Goal: Contribute content: Add original content to the website for others to see

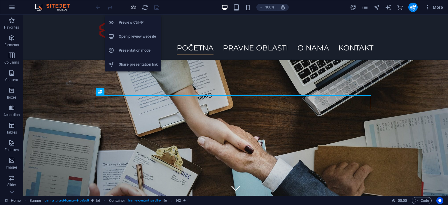
click at [133, 8] on icon "button" at bounding box center [133, 7] width 7 height 7
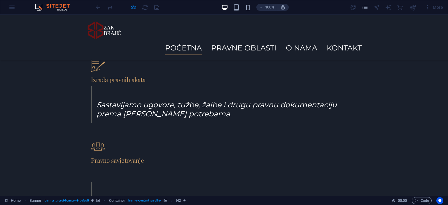
scroll to position [409, 0]
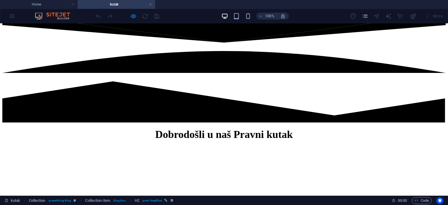
scroll to position [89, 0]
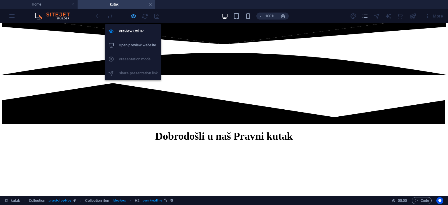
click at [133, 15] on icon "button" at bounding box center [133, 16] width 7 height 7
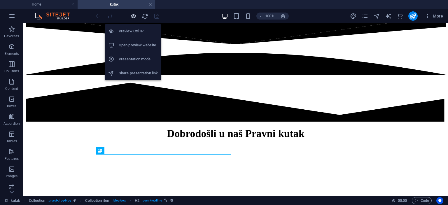
click at [133, 15] on icon "button" at bounding box center [133, 16] width 7 height 7
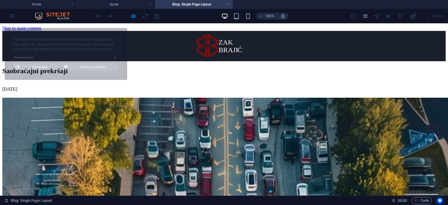
scroll to position [0, 0]
select select "68d7c3278307482a3409258f"
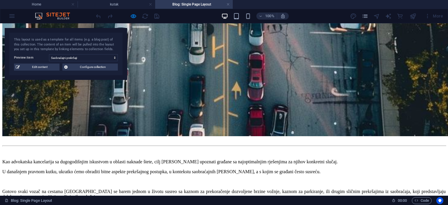
scroll to position [702, 0]
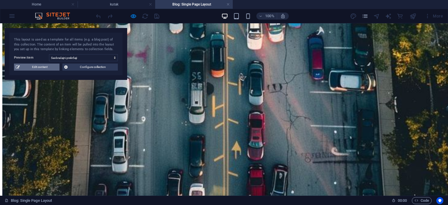
click at [49, 64] on span "Edit content" at bounding box center [40, 67] width 36 height 7
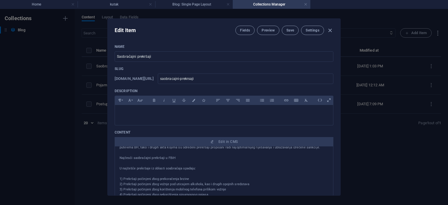
scroll to position [186, 0]
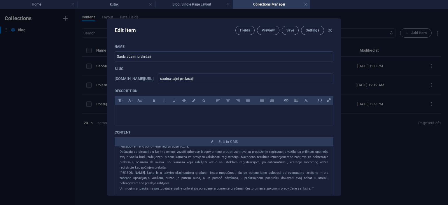
click at [80, 130] on div "Edit Item Fields Preview Save Settings Name Saobraćajni prekršaji ​ Slug [DOMAI…" at bounding box center [224, 107] width 448 height 196
type input "[DATE]"
type input "saobracajni-prekrsaji"
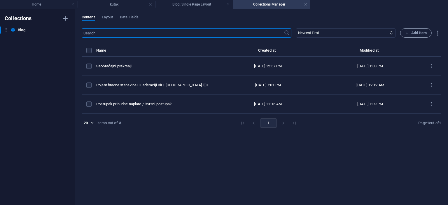
scroll to position [0, 0]
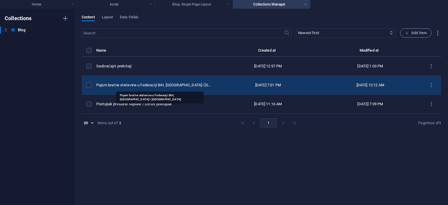
click at [149, 87] on div "Pojam bračne stečevine u Federaciji BiH, [GEOGRAPHIC_DATA] i [GEOGRAPHIC_DATA]" at bounding box center [154, 85] width 116 height 5
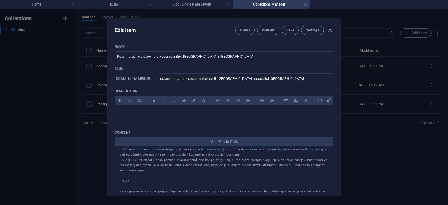
scroll to position [259, 0]
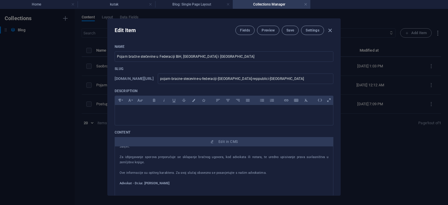
click at [91, 161] on div "Edit Item Fields Preview Save Settings Name Pojam bračne stečevine u Federaciji…" at bounding box center [224, 107] width 448 height 196
type input "[DATE]"
type input "pojam-bracne-stecevine-u-federaciji-[GEOGRAPHIC_DATA]-reppublici-[GEOGRAPHIC_DA…"
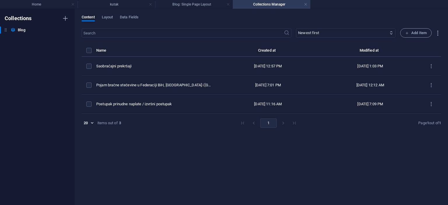
scroll to position [0, 0]
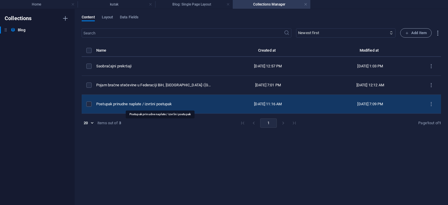
click at [126, 104] on div "Postupak prinudne naplate / izvršni postupak" at bounding box center [154, 104] width 116 height 5
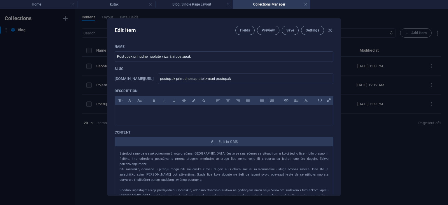
scroll to position [196, 0]
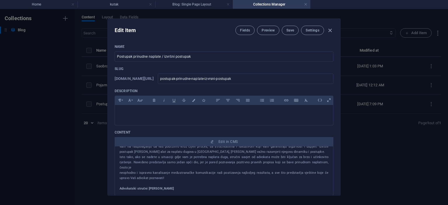
click at [127, 189] on strong "Advokatski stručni [PERSON_NAME]" at bounding box center [147, 189] width 55 height 4
drag, startPoint x: 127, startPoint y: 189, endPoint x: 185, endPoint y: 189, distance: 57.2
click at [174, 189] on strong "Advokatski stručni [PERSON_NAME]" at bounding box center [147, 189] width 55 height 4
copy strong "Advokatski stručni [PERSON_NAME]"
click at [67, 144] on div "Edit Item Fields Preview Save Settings Name Postupak prinudne naplate / izvršni…" at bounding box center [224, 107] width 448 height 196
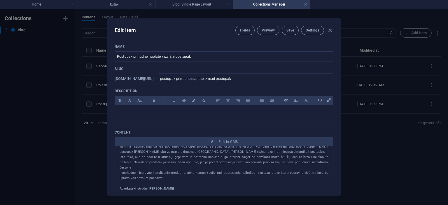
type input "[DATE]"
type input "postupak-prinudne-naplate-izvrsni-postupak"
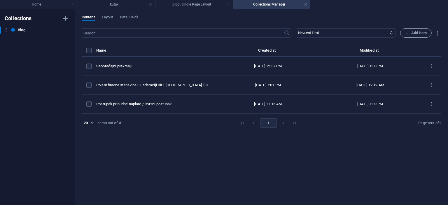
scroll to position [0, 0]
click at [92, 56] on th "items list" at bounding box center [89, 52] width 15 height 10
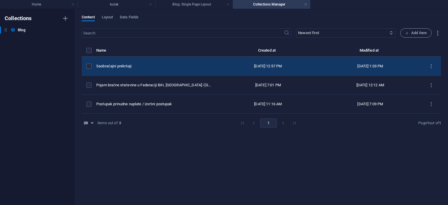
click at [126, 65] on div "Saobraćajni prekršaji" at bounding box center [154, 66] width 116 height 5
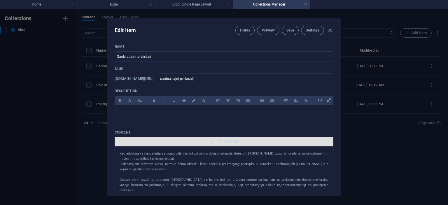
click at [207, 141] on span "Edit in CMS" at bounding box center [224, 142] width 214 height 5
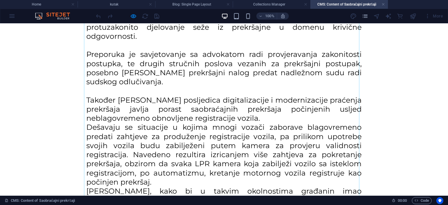
scroll to position [449, 0]
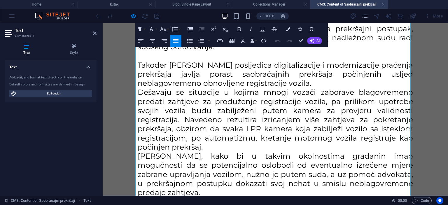
scroll to position [472, 0]
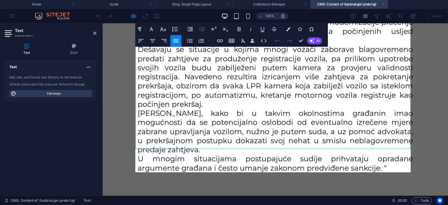
click at [342, 162] on p "U mnogim situacijama postupajuće sudije prihvataju opradane argumente građana i…" at bounding box center [276, 163] width 276 height 18
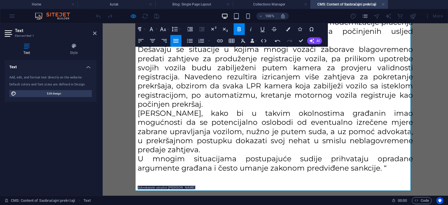
click at [196, 186] on strong "Advokatski stručni [PERSON_NAME]" at bounding box center [167, 188] width 58 height 4
drag, startPoint x: 199, startPoint y: 179, endPoint x: 148, endPoint y: 174, distance: 50.5
click at [148, 182] on p "Advokatski stručni [PERSON_NAME]" at bounding box center [276, 186] width 276 height 9
click at [241, 32] on icon "button" at bounding box center [239, 29] width 7 height 7
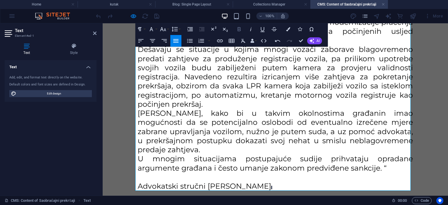
click at [241, 32] on icon "button" at bounding box center [239, 29] width 7 height 7
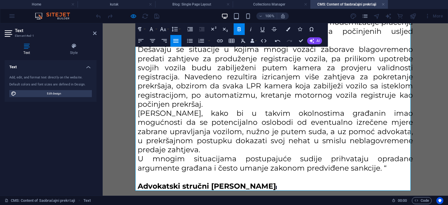
click at [237, 135] on p "[PERSON_NAME], kako bi u takvim okolnostima građanin imao mogućnosti da se pote…" at bounding box center [276, 132] width 276 height 46
click at [307, 182] on p "Advokatski stručni [PERSON_NAME]" at bounding box center [276, 186] width 276 height 9
click at [306, 135] on p "[PERSON_NAME], kako bi u takvim okolnostima građanin imao mogućnosti da se pote…" at bounding box center [276, 132] width 276 height 46
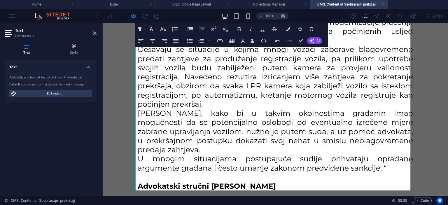
click at [383, 126] on p "[PERSON_NAME], kako bi u takvim okolnostima građanin imao mogućnosti da se pote…" at bounding box center [276, 132] width 276 height 46
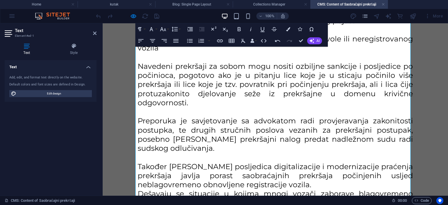
scroll to position [491, 0]
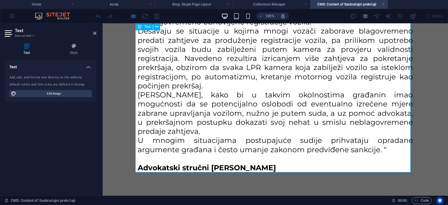
click at [338, 138] on p "U mnogim situacijama postupajuće sudije prihvataju opradane argumente građana i…" at bounding box center [276, 145] width 276 height 18
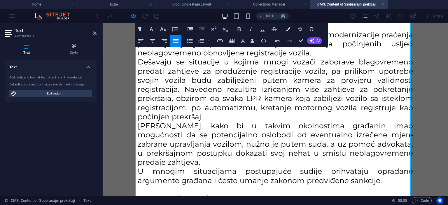
click at [222, 118] on p "Dešavaju se situacije u kojima mnogi vozači zaborave blagovremeno predati zahtj…" at bounding box center [276, 90] width 276 height 64
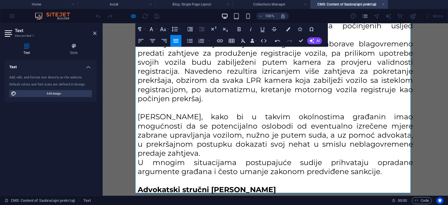
scroll to position [479, 0]
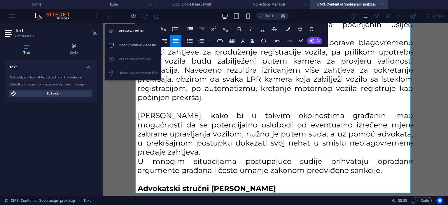
click at [133, 17] on icon "button" at bounding box center [133, 16] width 7 height 7
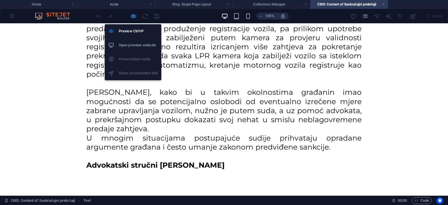
scroll to position [476, 0]
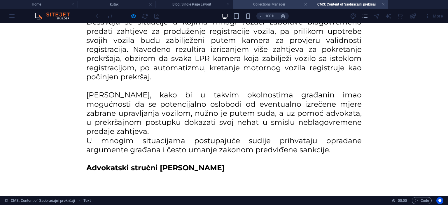
click at [256, 3] on h4 "Collections Manager" at bounding box center [272, 4] width 78 height 6
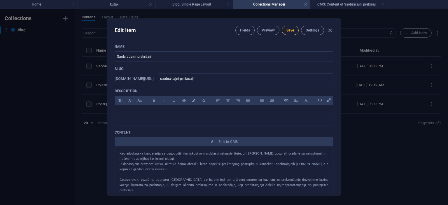
click at [291, 27] on button "Save" at bounding box center [290, 30] width 17 height 9
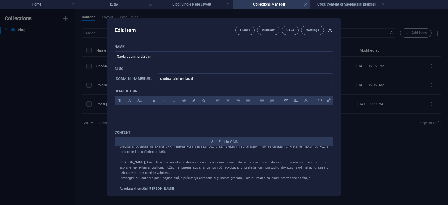
click at [328, 30] on icon "button" at bounding box center [330, 30] width 7 height 7
type input "[DATE]"
type input "saobracajni-prekrsaji"
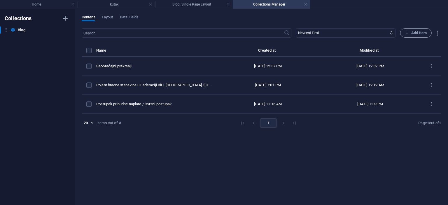
scroll to position [0, 0]
click at [306, 6] on link at bounding box center [306, 5] width 4 height 6
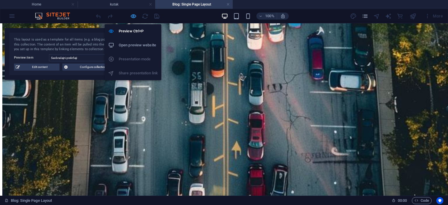
click at [135, 14] on icon "button" at bounding box center [133, 16] width 7 height 7
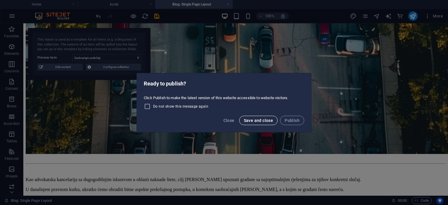
click at [268, 121] on span "Save and close" at bounding box center [258, 120] width 29 height 5
